Goal: Navigation & Orientation: Find specific page/section

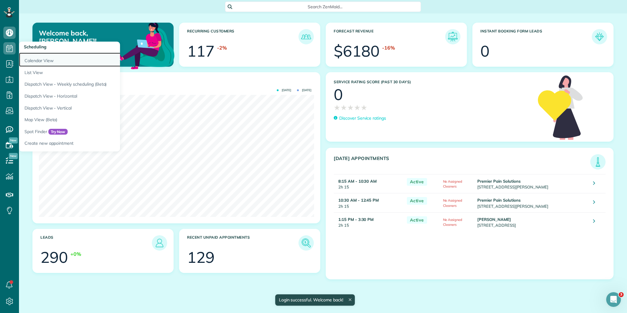
click at [34, 59] on link "Calendar View" at bounding box center [95, 60] width 153 height 14
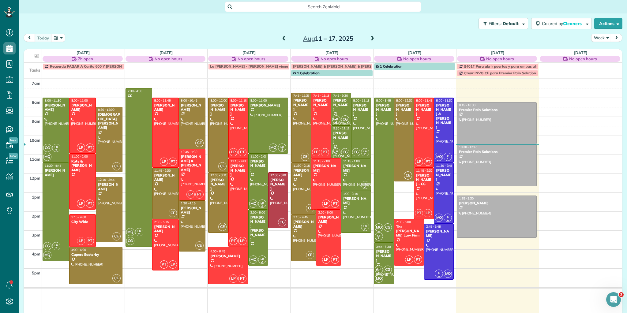
click at [281, 37] on span at bounding box center [284, 39] width 7 height 6
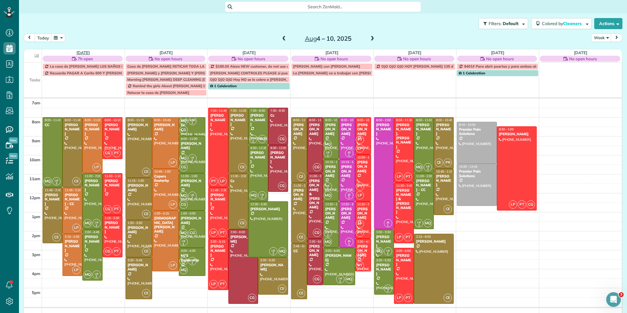
click at [81, 53] on link "Mon 8/4" at bounding box center [83, 52] width 13 height 5
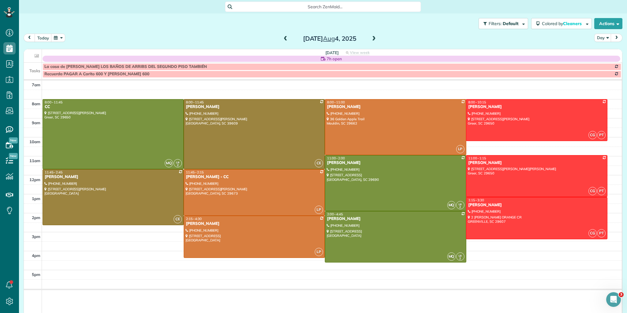
click at [370, 37] on span at bounding box center [373, 39] width 7 height 6
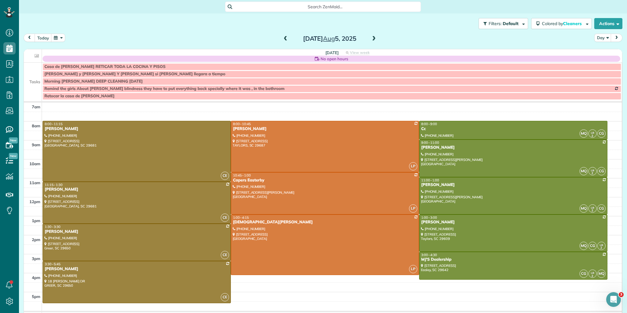
click at [372, 39] on span at bounding box center [373, 39] width 7 height 6
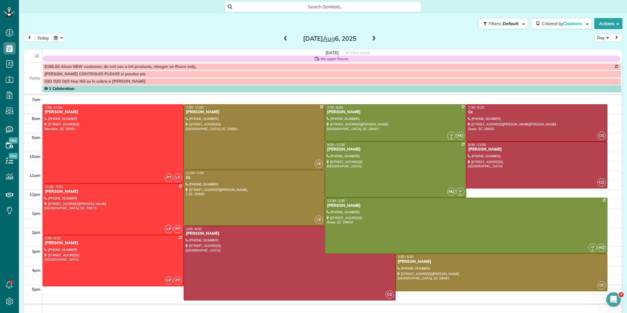
click at [371, 37] on span at bounding box center [373, 39] width 7 height 6
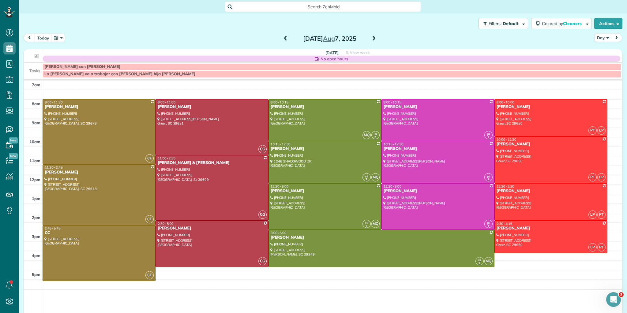
click at [371, 37] on span at bounding box center [373, 39] width 7 height 6
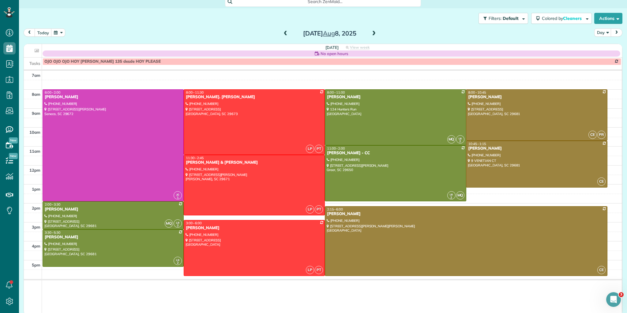
scroll to position [8, 0]
